Goal: Contribute content

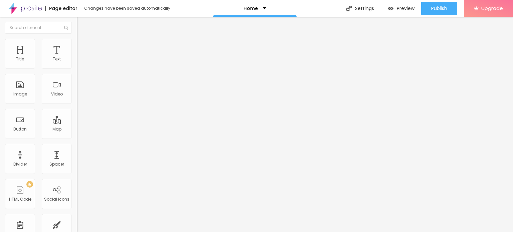
click at [25, 8] on img at bounding box center [24, 8] width 33 height 17
click at [77, 57] on span "Change image" at bounding box center [95, 55] width 36 height 6
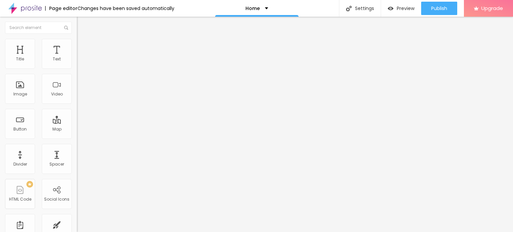
click at [77, 57] on span "Change image" at bounding box center [95, 55] width 36 height 6
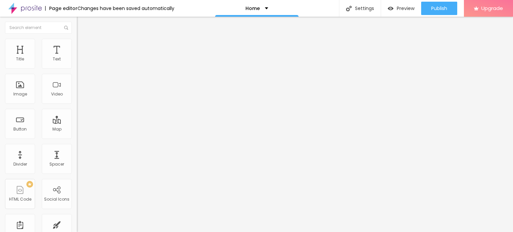
click at [77, 137] on input "https://" at bounding box center [117, 133] width 80 height 7
paste input "sexyhezal.in/"
type input "https://sexyhezal.in/"
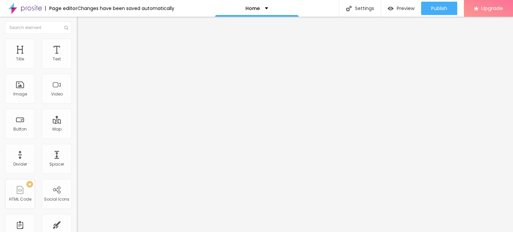
click at [77, 63] on input "Click me" at bounding box center [117, 59] width 80 height 7
paste input "7208964547"
paste input "Whatsapp 📞 :- 7208964547"
type input "Whatsapp 📞 :- 7208964547"
click at [77, 57] on span "Add image" at bounding box center [90, 55] width 27 height 6
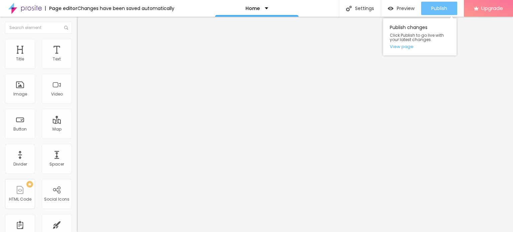
click at [437, 7] on span "Publish" at bounding box center [439, 8] width 16 height 5
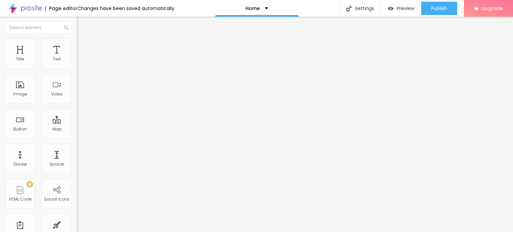
click at [35, 6] on img at bounding box center [24, 8] width 33 height 17
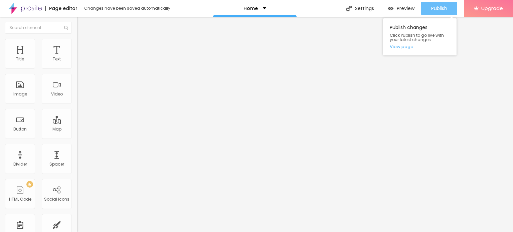
click at [438, 6] on span "Publish" at bounding box center [439, 8] width 16 height 5
